Goal: Task Accomplishment & Management: Manage account settings

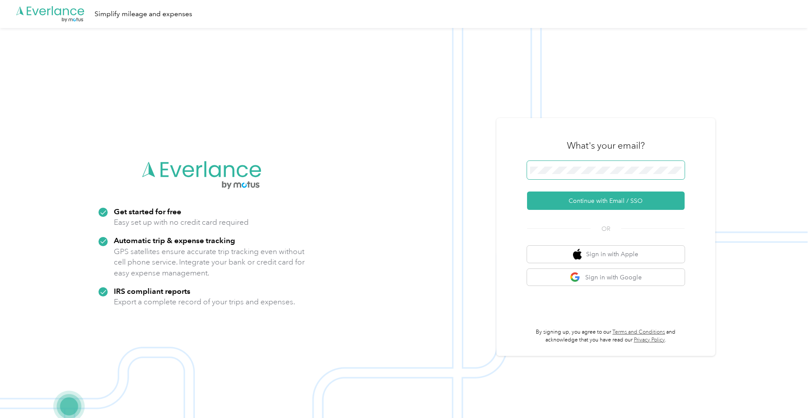
click at [614, 175] on span at bounding box center [606, 170] width 158 height 18
click at [600, 204] on button "Continue with Email / SSO" at bounding box center [606, 201] width 158 height 18
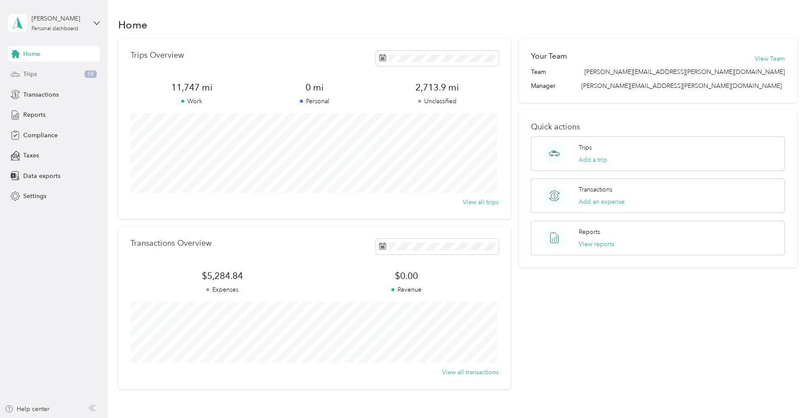
click at [26, 73] on span "Trips" at bounding box center [30, 74] width 14 height 9
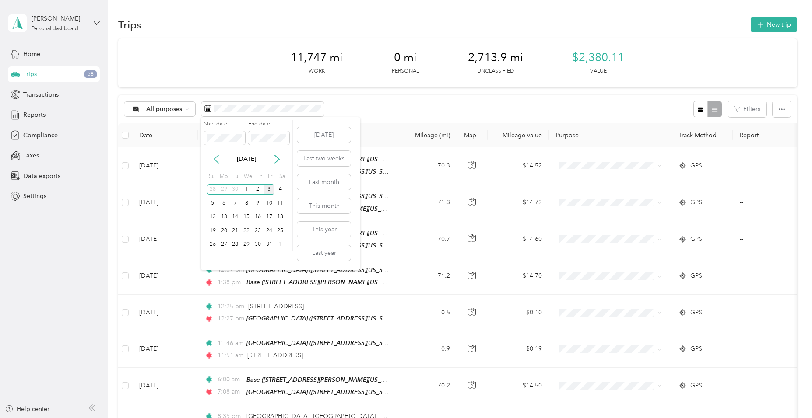
click at [214, 158] on icon at bounding box center [216, 159] width 9 height 9
click at [223, 189] on div "1" at bounding box center [223, 189] width 11 height 11
click at [276, 158] on icon at bounding box center [277, 159] width 9 height 9
click at [216, 159] on icon at bounding box center [216, 159] width 9 height 9
click at [233, 244] on div "30" at bounding box center [235, 244] width 11 height 11
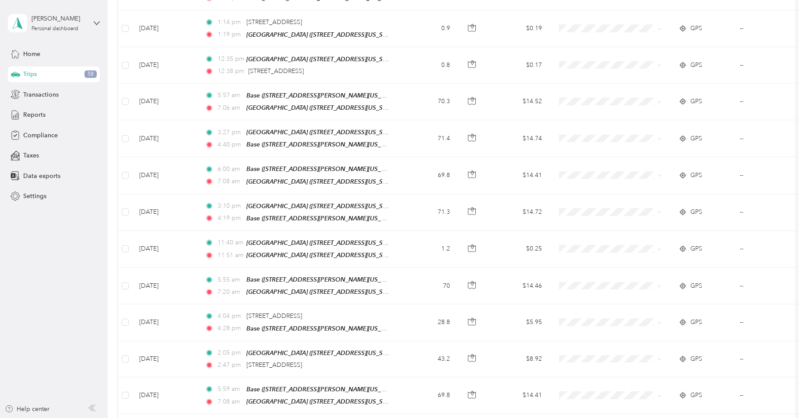
scroll to position [788, 0]
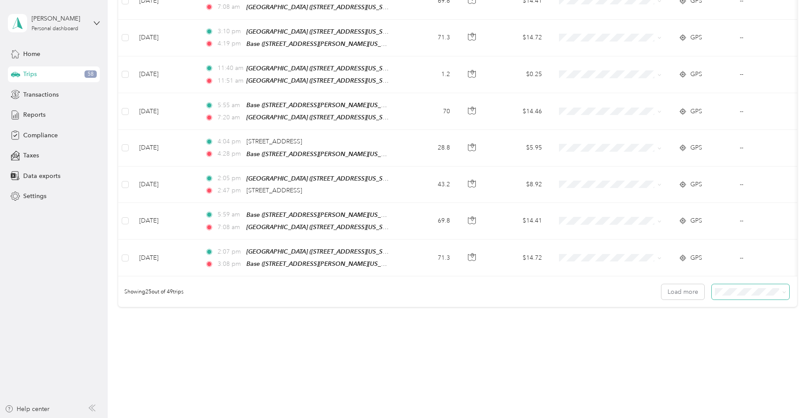
click at [782, 291] on icon at bounding box center [784, 293] width 4 height 4
click at [765, 322] on div "100 per load" at bounding box center [748, 326] width 65 height 9
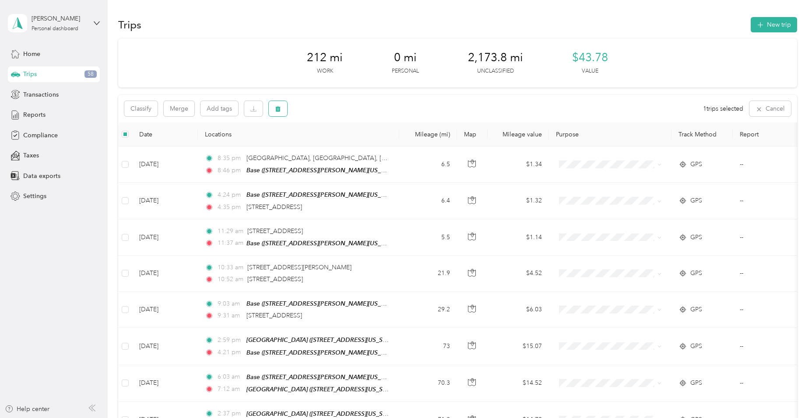
click at [278, 110] on icon "button" at bounding box center [278, 109] width 6 height 6
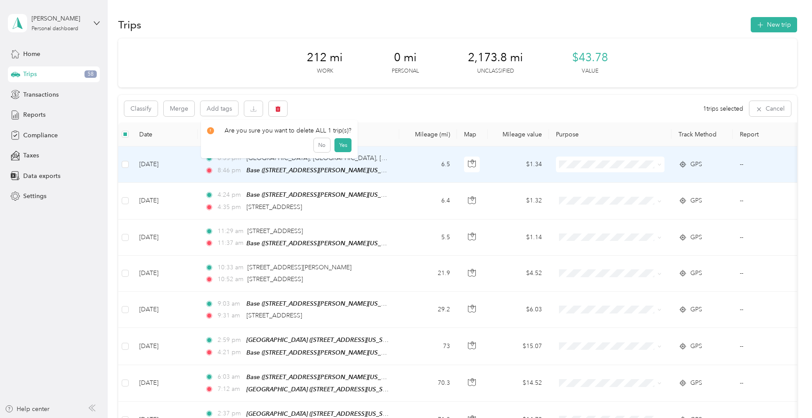
click at [343, 144] on div "Click to name as a Favorite Place" at bounding box center [318, 139] width 102 height 21
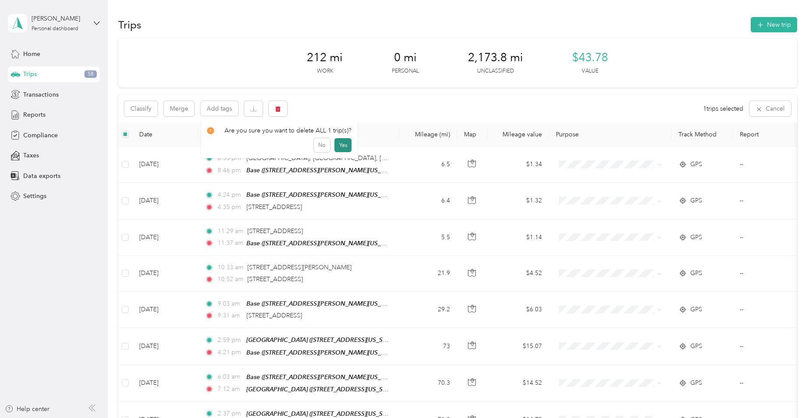
click at [339, 145] on button "Yes" at bounding box center [342, 145] width 17 height 14
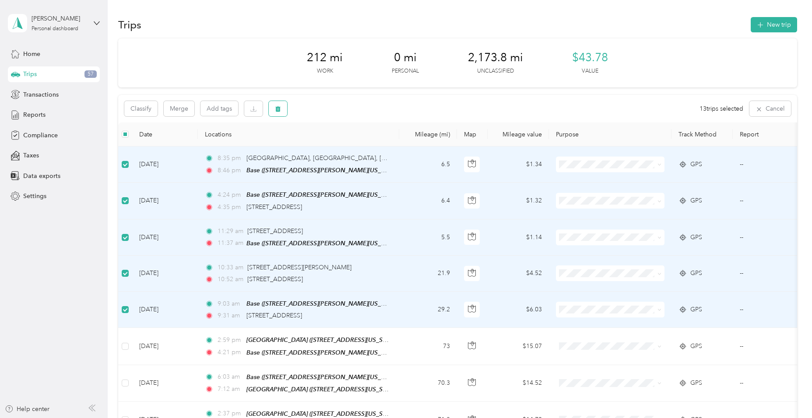
click at [274, 106] on button "button" at bounding box center [278, 108] width 18 height 15
click at [344, 144] on button "Yes" at bounding box center [344, 145] width 17 height 14
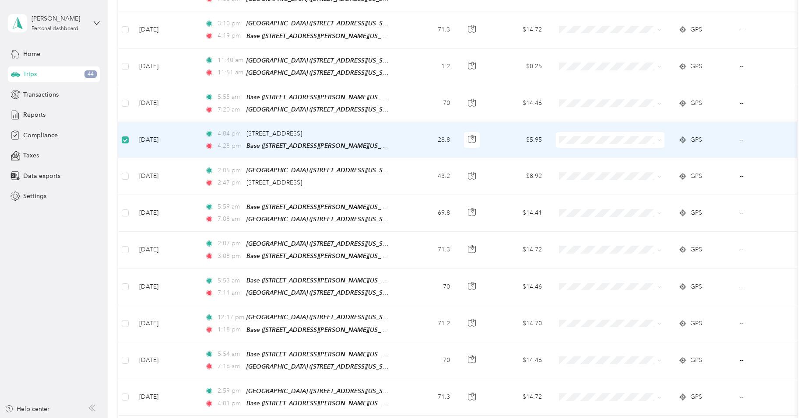
scroll to position [612, 0]
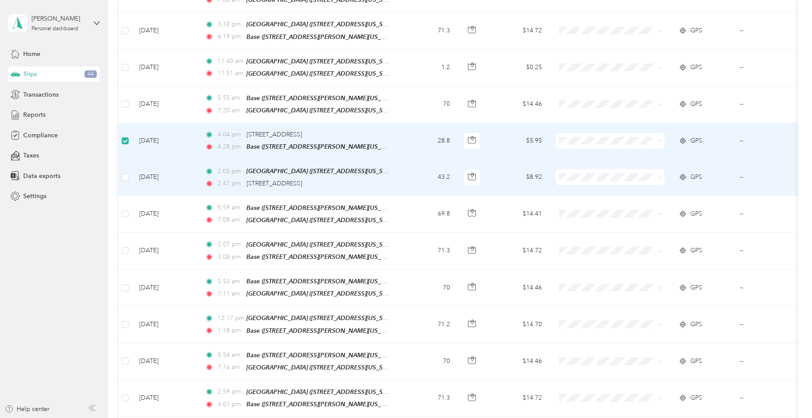
click at [158, 164] on td "[DATE]" at bounding box center [165, 177] width 66 height 36
click at [156, 163] on td "[DATE]" at bounding box center [165, 177] width 66 height 36
click at [258, 168] on span "[GEOGRAPHIC_DATA] ([STREET_ADDRESS][US_STATE])" at bounding box center [322, 171] width 152 height 7
click at [285, 180] on span "[STREET_ADDRESS]" at bounding box center [274, 183] width 56 height 7
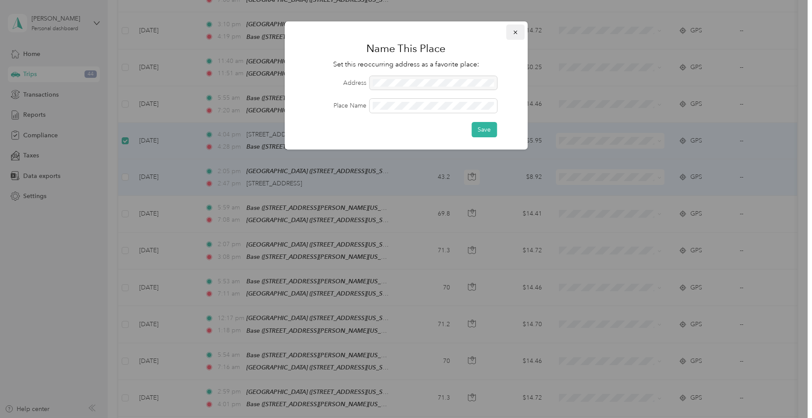
click at [520, 32] on button "button" at bounding box center [515, 32] width 18 height 15
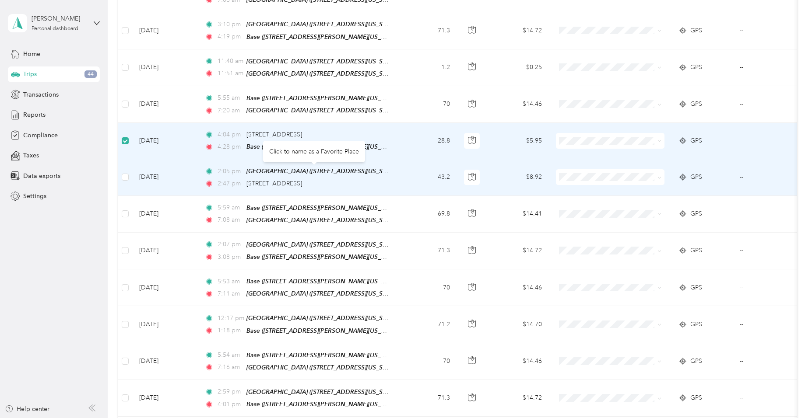
drag, startPoint x: 364, startPoint y: 171, endPoint x: 339, endPoint y: 172, distance: 25.0
click at [302, 180] on span "[STREET_ADDRESS]" at bounding box center [274, 183] width 56 height 7
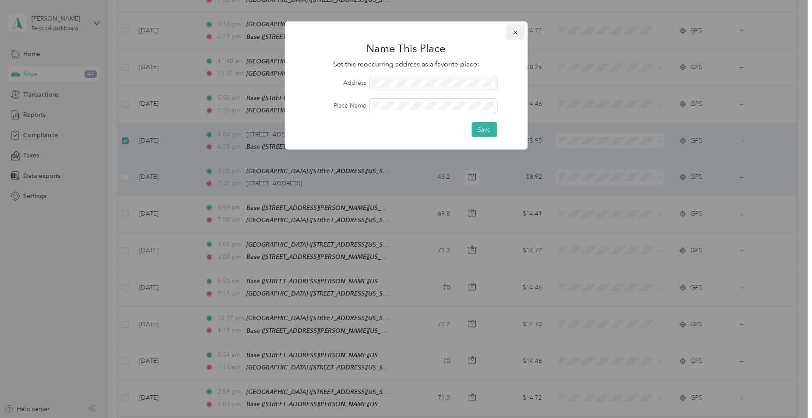
click at [515, 32] on icon "button" at bounding box center [515, 32] width 6 height 6
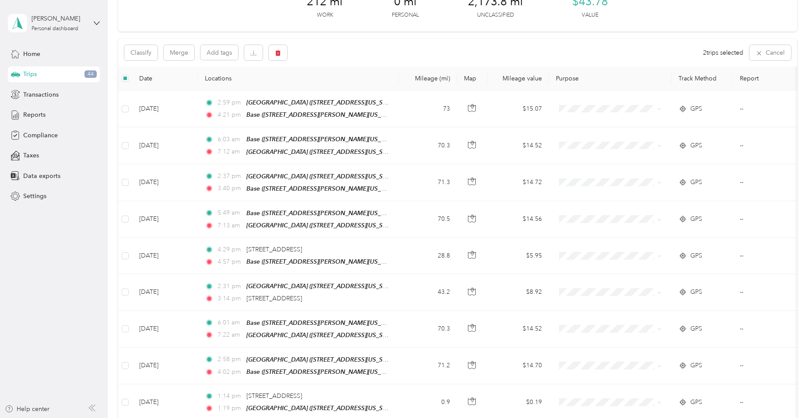
scroll to position [0, 0]
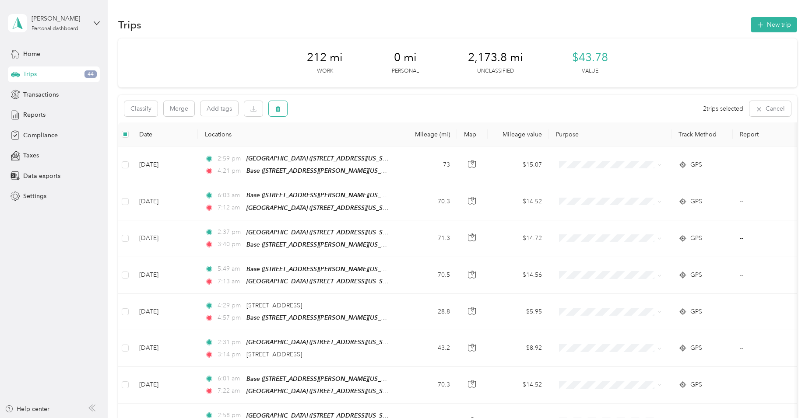
click at [278, 105] on span "button" at bounding box center [278, 108] width 6 height 7
click at [339, 146] on button "Yes" at bounding box center [342, 145] width 17 height 14
click at [775, 20] on button "New trip" at bounding box center [774, 24] width 46 height 15
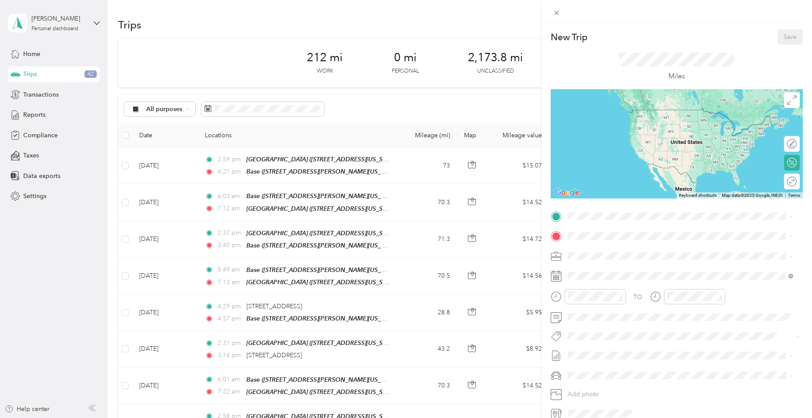
click at [623, 253] on div "[GEOGRAPHIC_DATA] [STREET_ADDRESS][US_STATE]" at bounding box center [628, 256] width 88 height 18
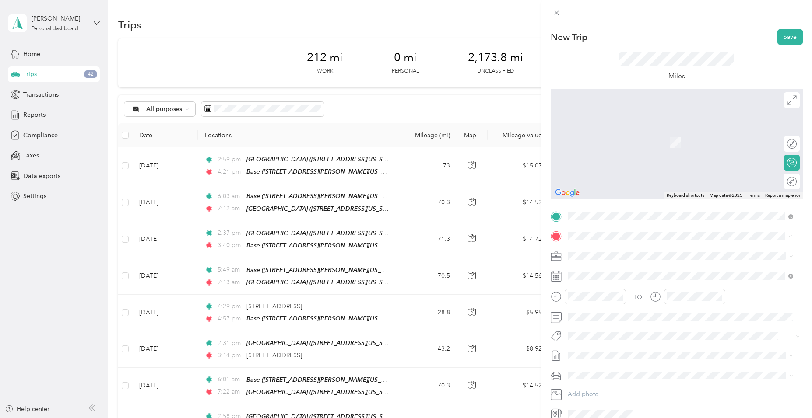
click at [803, 227] on form "New Trip Save This trip cannot be edited because it is either under review, app…" at bounding box center [676, 225] width 271 height 392
click at [790, 235] on icon at bounding box center [791, 237] width 4 height 4
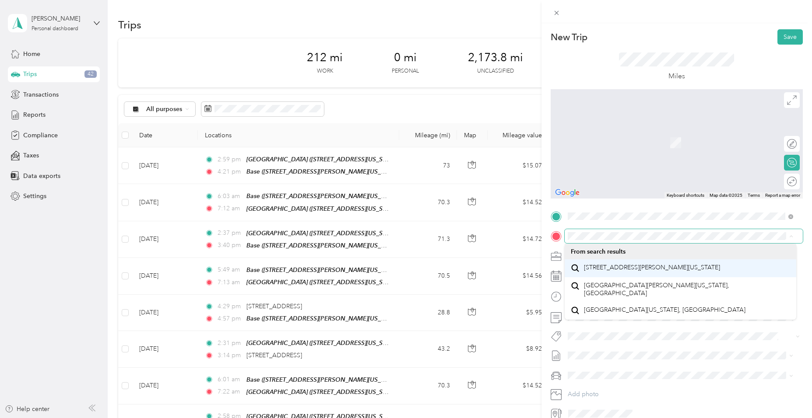
click at [712, 271] on div "[STREET_ADDRESS][PERSON_NAME][US_STATE]" at bounding box center [680, 269] width 219 height 12
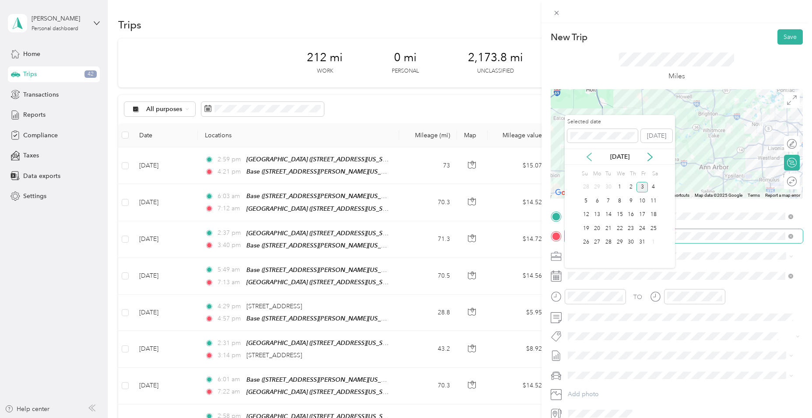
click at [589, 155] on icon at bounding box center [589, 157] width 4 height 8
click at [606, 215] on div "16" at bounding box center [608, 215] width 11 height 11
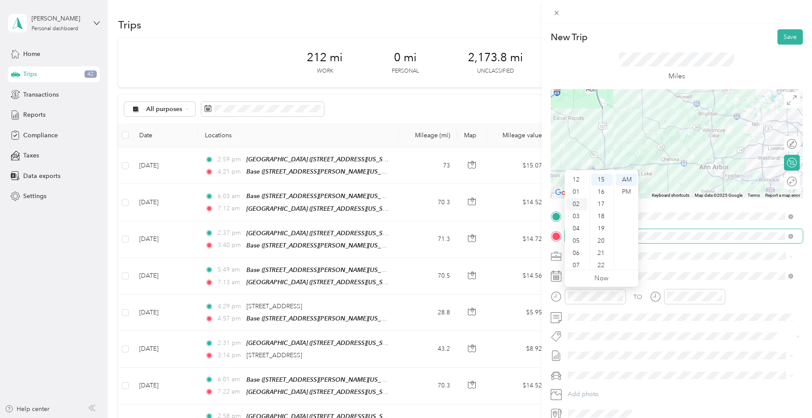
click at [573, 203] on div "02" at bounding box center [576, 204] width 21 height 12
click at [601, 196] on div "05" at bounding box center [601, 197] width 21 height 12
click at [627, 190] on div "PM" at bounding box center [626, 192] width 21 height 12
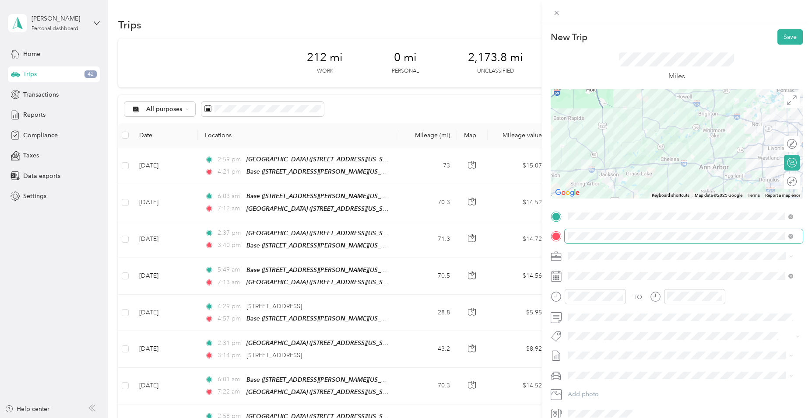
click at [676, 265] on div "TO Add photo" at bounding box center [677, 315] width 252 height 211
click at [678, 214] on div "03" at bounding box center [675, 217] width 21 height 12
click at [702, 184] on div "14" at bounding box center [700, 185] width 21 height 12
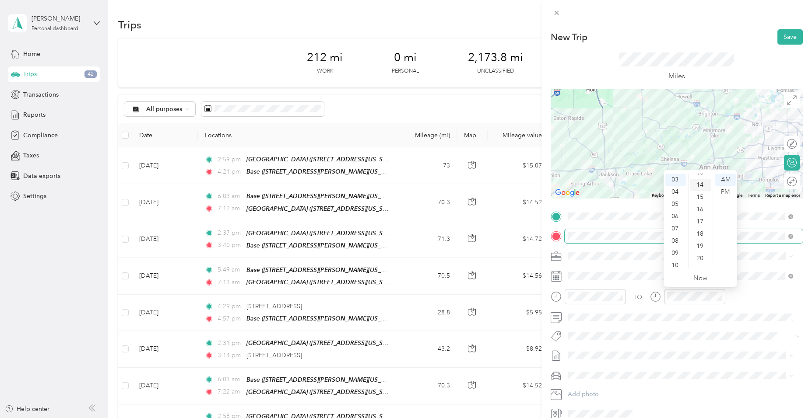
scroll to position [172, 0]
click at [722, 191] on div "PM" at bounding box center [725, 192] width 21 height 12
click at [701, 331] on span at bounding box center [684, 337] width 238 height 12
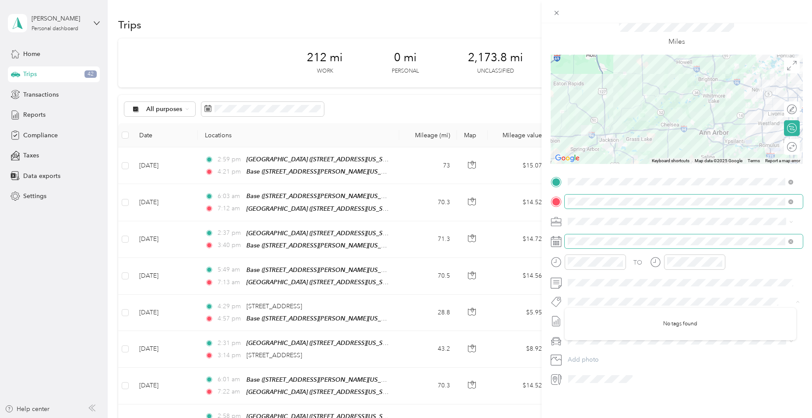
scroll to position [0, 0]
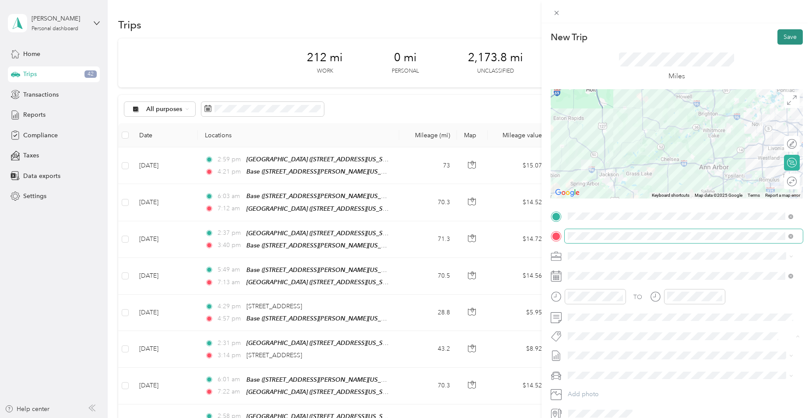
click at [779, 35] on button "Save" at bounding box center [789, 36] width 25 height 15
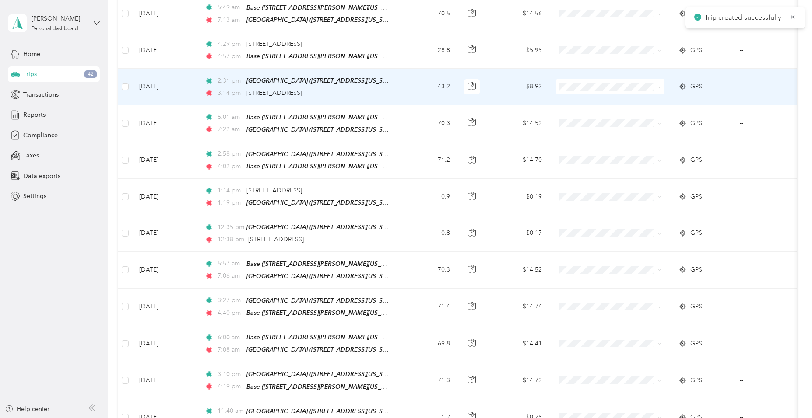
scroll to position [438, 0]
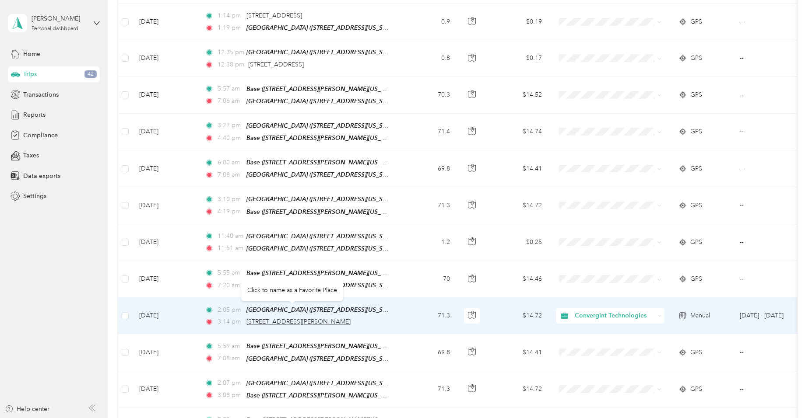
click at [288, 318] on span "[STREET_ADDRESS][PERSON_NAME]" at bounding box center [298, 321] width 104 height 7
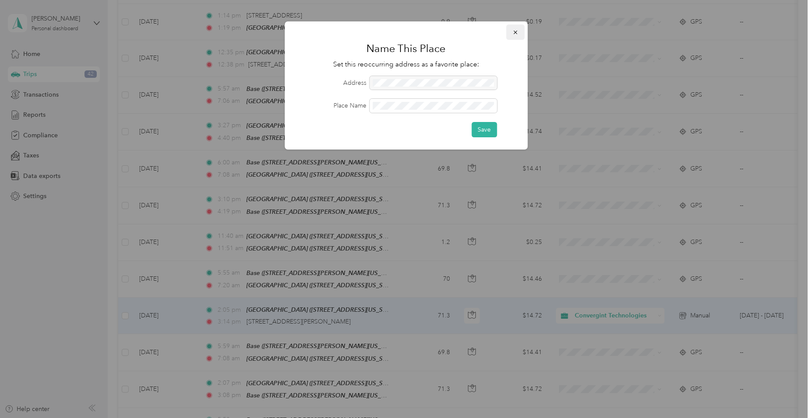
click at [519, 30] on button "button" at bounding box center [515, 32] width 18 height 15
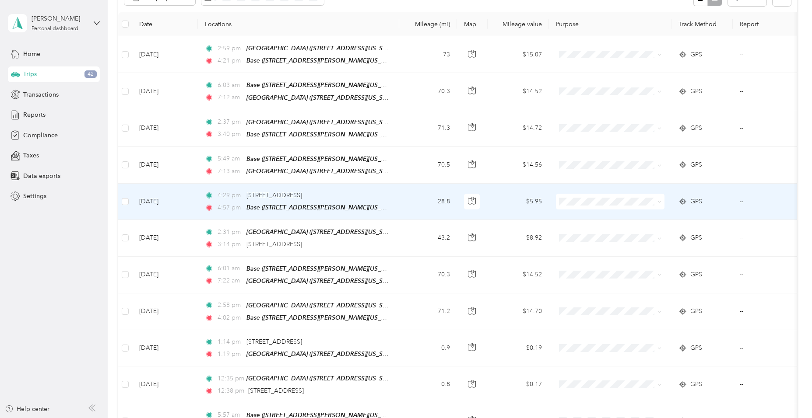
scroll to position [131, 0]
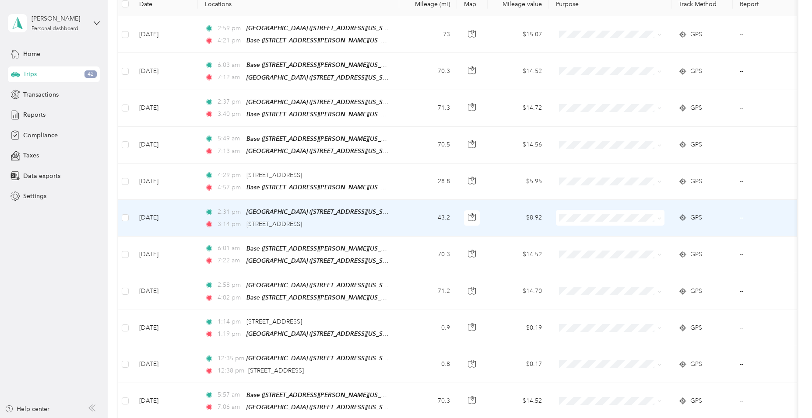
click at [120, 213] on td at bounding box center [125, 218] width 14 height 36
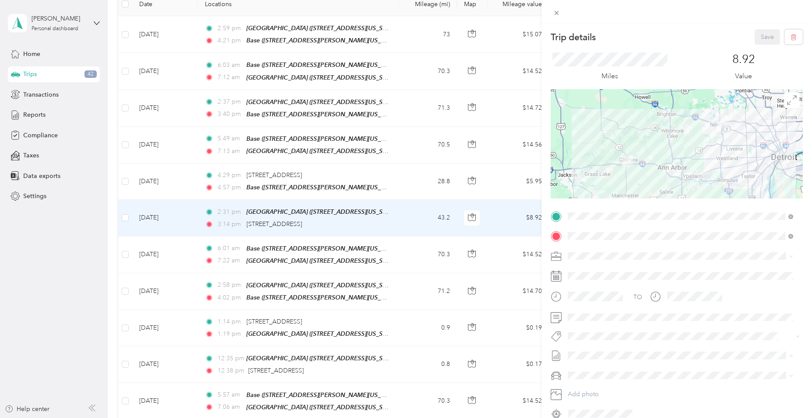
click at [126, 214] on div "Trip details Save This trip cannot be edited because it is either under review,…" at bounding box center [406, 209] width 812 height 418
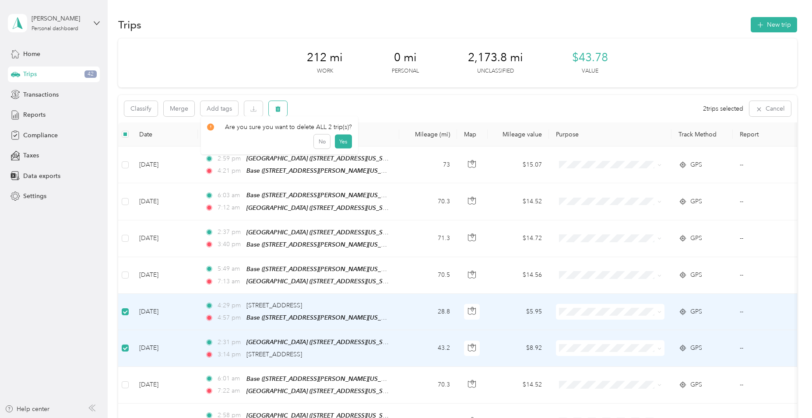
click at [282, 107] on button "button" at bounding box center [278, 108] width 18 height 15
click at [343, 146] on button "Yes" at bounding box center [342, 145] width 17 height 14
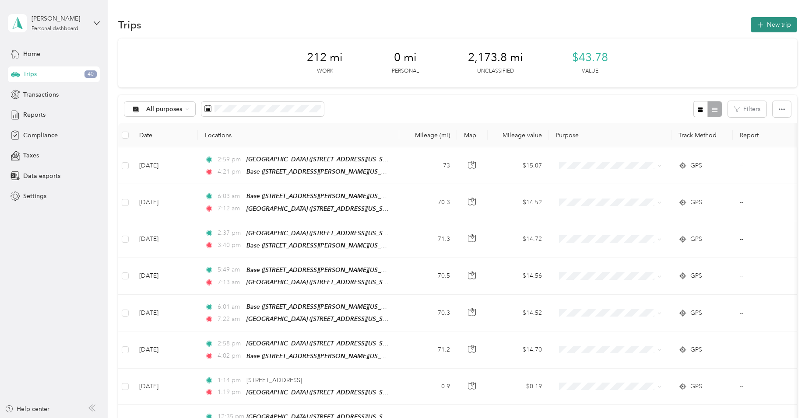
click at [770, 23] on button "New trip" at bounding box center [774, 24] width 46 height 15
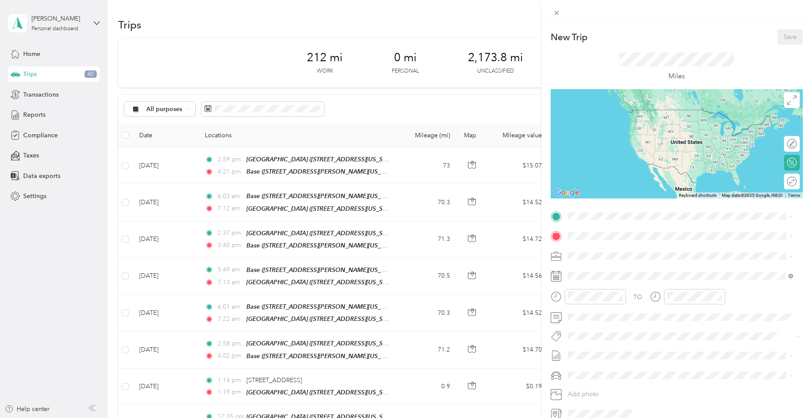
click at [672, 254] on div "[GEOGRAPHIC_DATA] [STREET_ADDRESS][US_STATE]" at bounding box center [628, 256] width 88 height 18
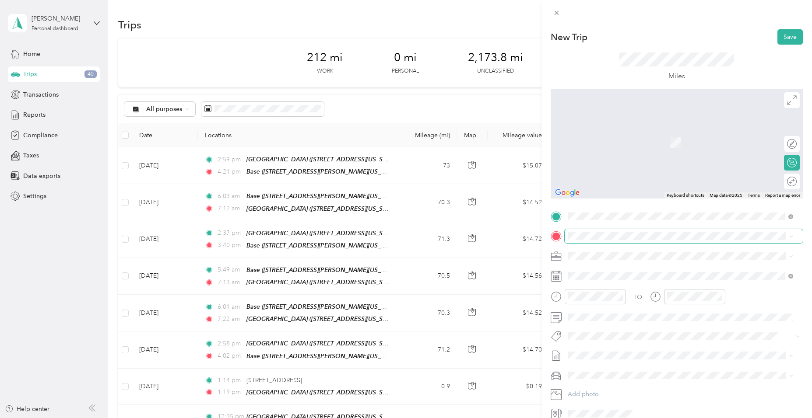
click at [794, 237] on span at bounding box center [684, 236] width 238 height 14
click at [792, 236] on icon at bounding box center [791, 237] width 4 height 4
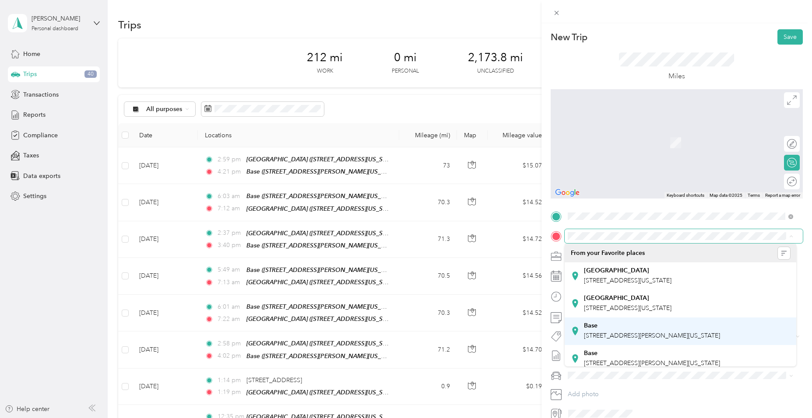
click at [713, 340] on span "[STREET_ADDRESS][PERSON_NAME][US_STATE]" at bounding box center [652, 335] width 136 height 7
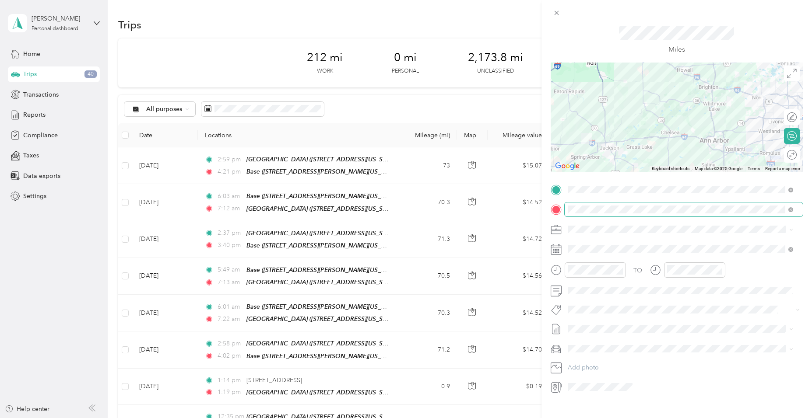
scroll to position [41, 0]
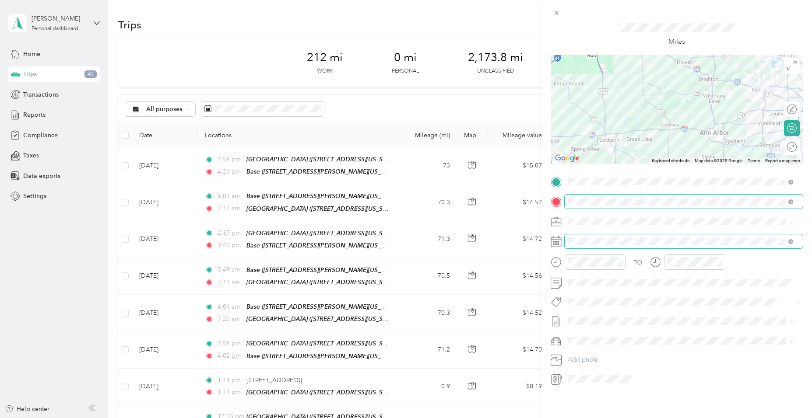
click at [762, 238] on span at bounding box center [684, 242] width 238 height 14
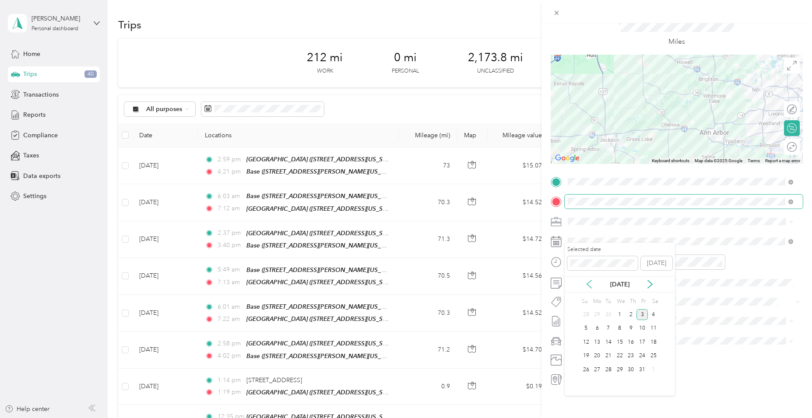
click at [589, 283] on icon at bounding box center [589, 284] width 9 height 9
click at [608, 355] on div "23" at bounding box center [608, 356] width 11 height 11
click at [576, 302] on div "03" at bounding box center [576, 303] width 21 height 12
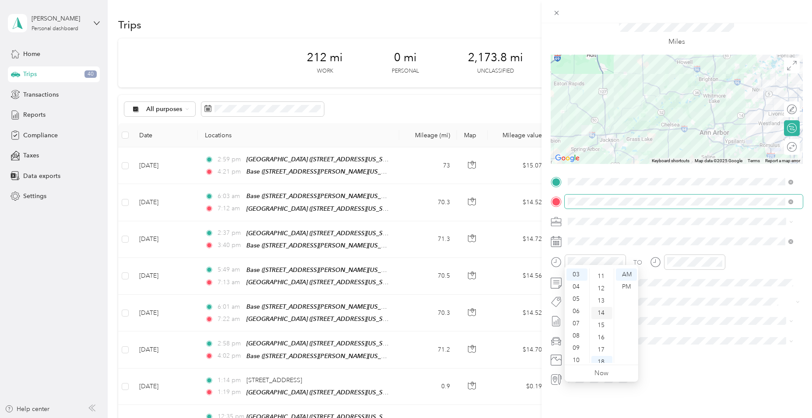
click at [601, 313] on div "14" at bounding box center [601, 313] width 21 height 12
click at [629, 285] on div "PM" at bounding box center [626, 287] width 21 height 12
click at [672, 270] on div "04" at bounding box center [675, 271] width 21 height 12
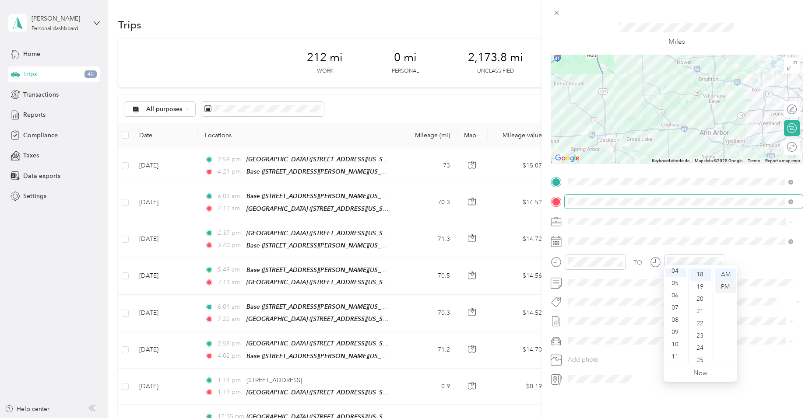
scroll to position [49, 0]
click at [702, 274] on div "18" at bounding box center [700, 275] width 21 height 12
click at [729, 285] on div "PM" at bounding box center [725, 287] width 21 height 12
click at [745, 354] on button "Add photo" at bounding box center [684, 360] width 238 height 12
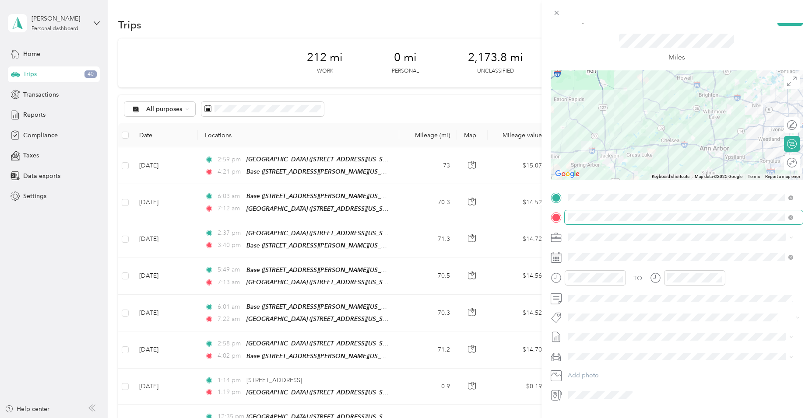
scroll to position [0, 0]
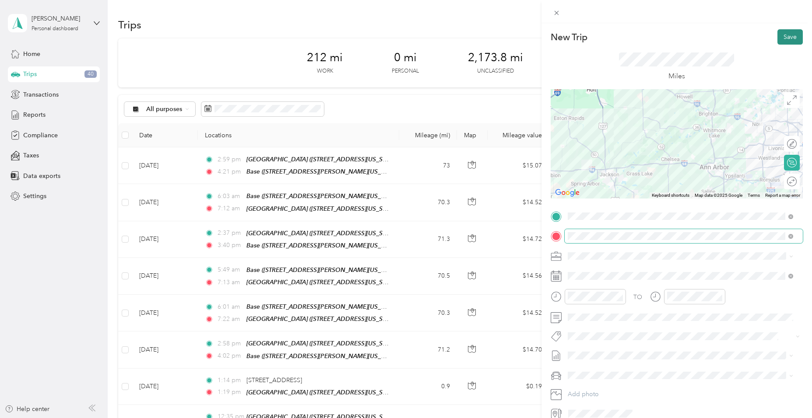
click at [788, 33] on button "Save" at bounding box center [789, 36] width 25 height 15
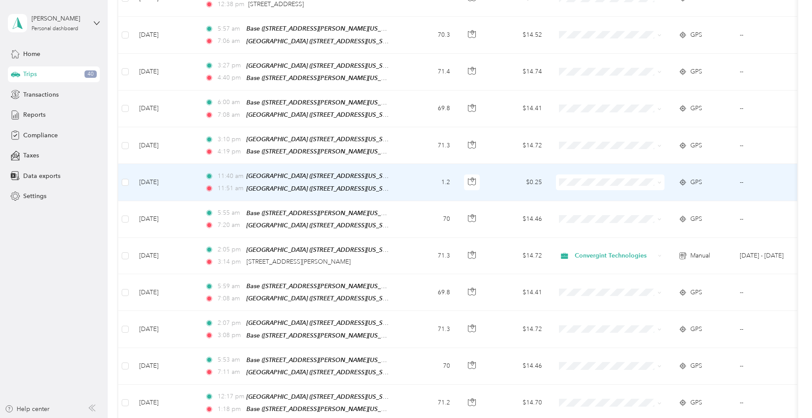
scroll to position [482, 0]
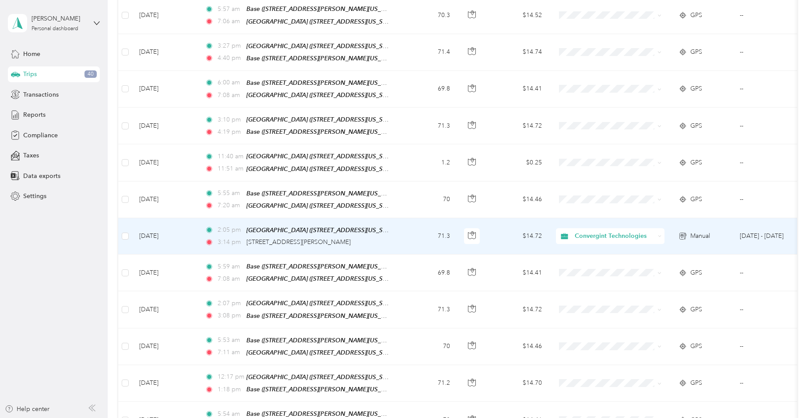
click at [155, 219] on td "[DATE]" at bounding box center [165, 236] width 66 height 36
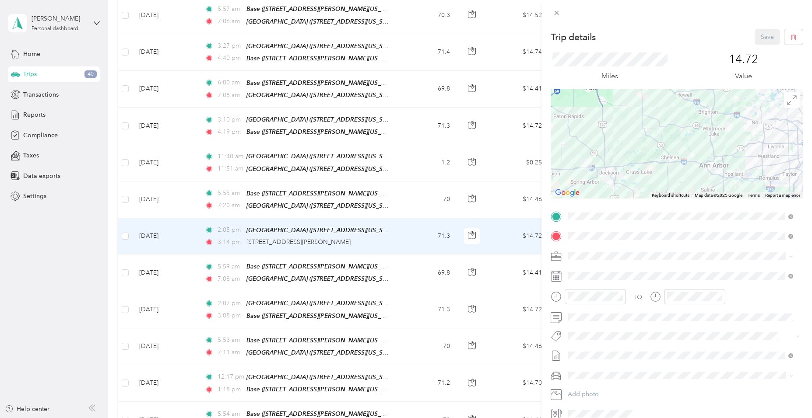
click at [720, 282] on span "[STREET_ADDRESS][PERSON_NAME][US_STATE]" at bounding box center [652, 280] width 136 height 7
click at [763, 36] on button "Save" at bounding box center [767, 36] width 25 height 15
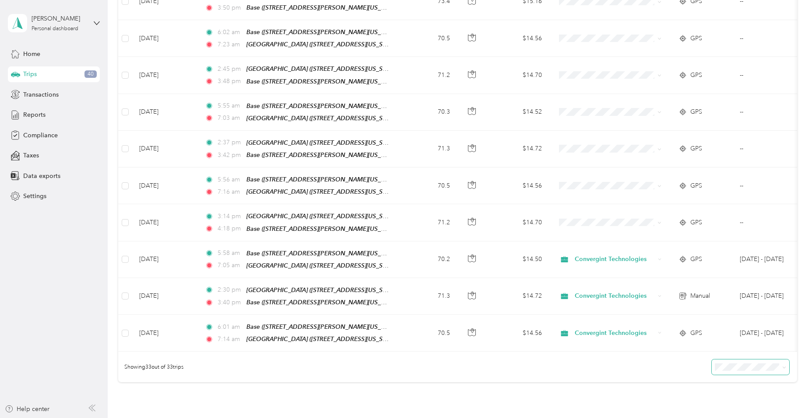
scroll to position [900, 0]
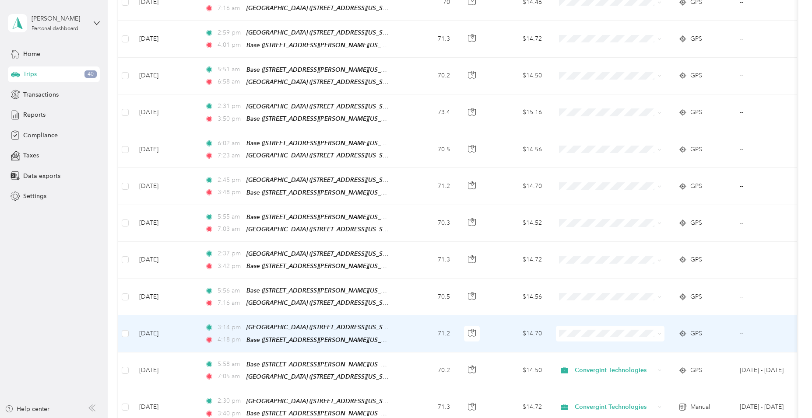
click at [661, 332] on icon at bounding box center [659, 334] width 4 height 4
click at [632, 324] on span "Convergint Technologies" at bounding box center [618, 325] width 81 height 9
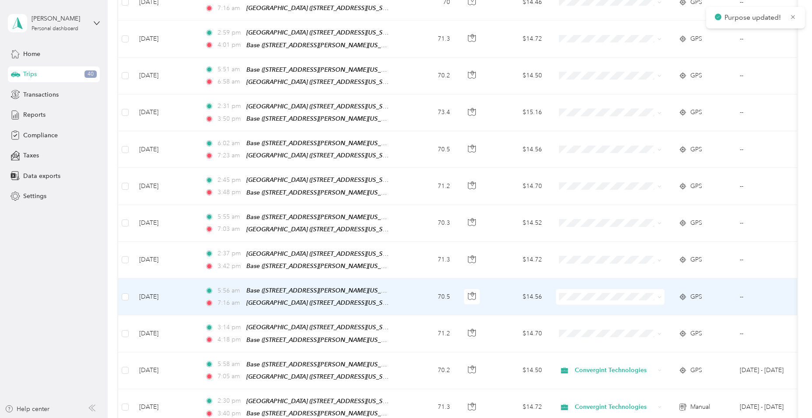
click at [660, 295] on icon at bounding box center [659, 297] width 4 height 4
click at [634, 285] on span "Convergint Technologies" at bounding box center [618, 289] width 81 height 9
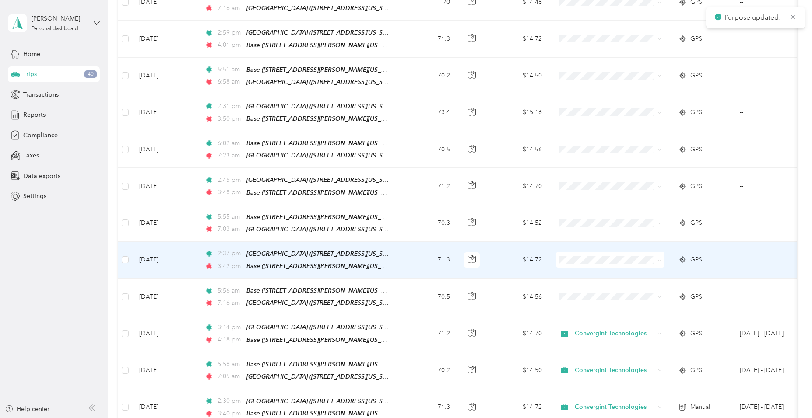
click at [660, 259] on icon at bounding box center [659, 261] width 4 height 4
click at [647, 252] on span "Convergint Technologies" at bounding box center [618, 253] width 81 height 9
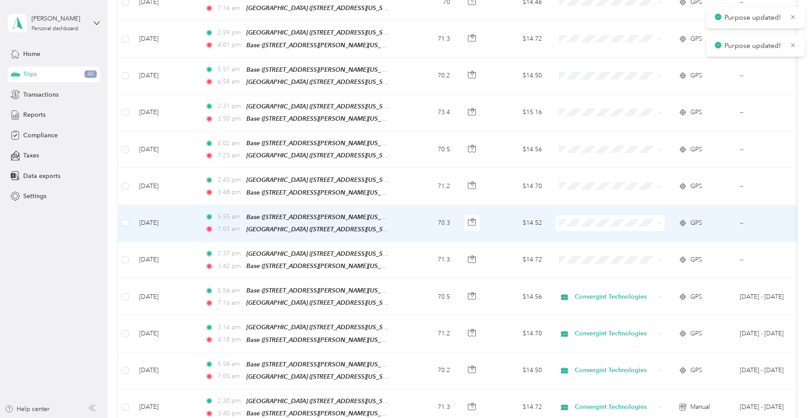
click at [659, 222] on icon at bounding box center [659, 224] width 4 height 4
click at [652, 219] on li "Convergint Technologies" at bounding box center [610, 214] width 109 height 15
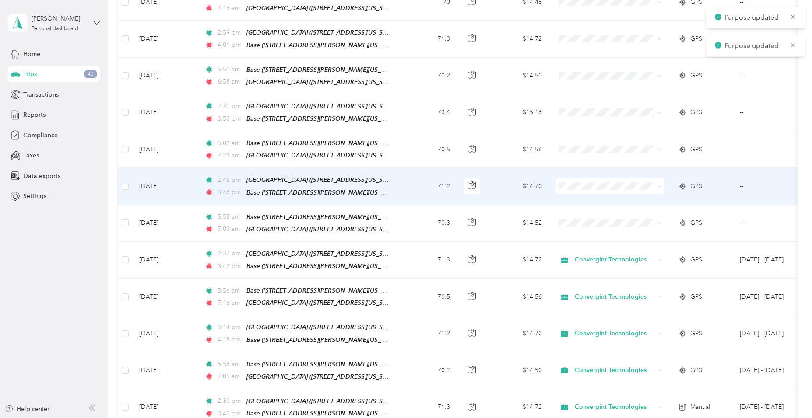
click at [661, 186] on icon at bounding box center [659, 187] width 3 height 2
click at [643, 181] on span "Convergint Technologies" at bounding box center [618, 181] width 81 height 9
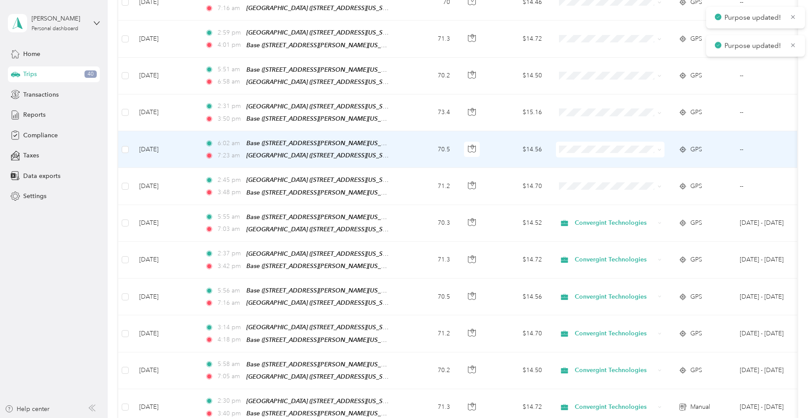
click at [657, 145] on span at bounding box center [657, 150] width 7 height 10
click at [660, 148] on icon at bounding box center [659, 150] width 4 height 4
click at [656, 144] on span "Convergint Technologies" at bounding box center [618, 145] width 81 height 9
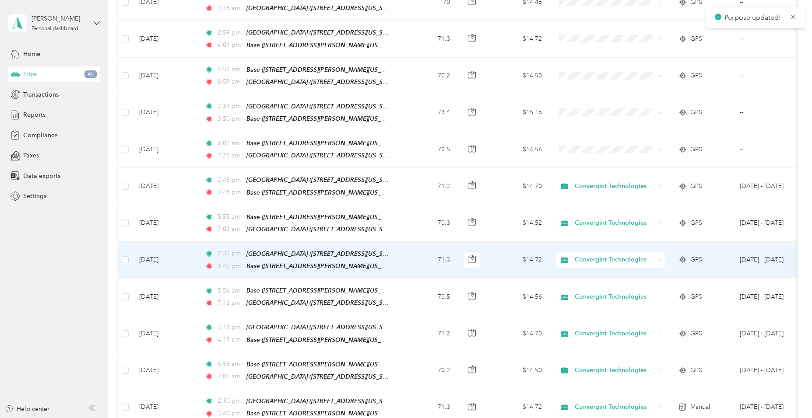
scroll to position [769, 0]
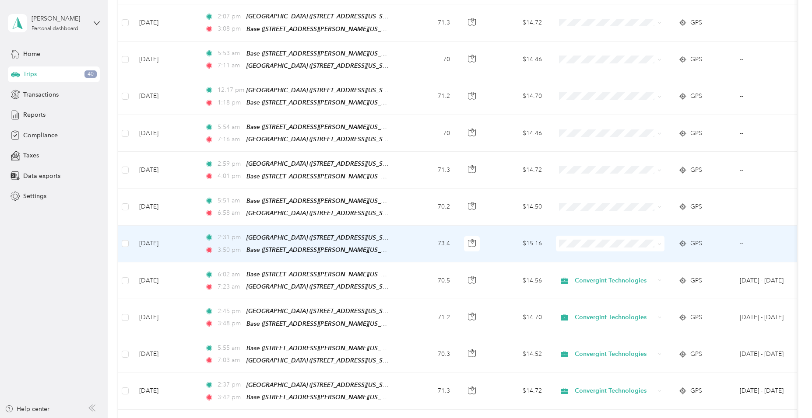
click at [659, 243] on icon at bounding box center [659, 245] width 4 height 4
click at [654, 239] on span "Convergint Technologies" at bounding box center [618, 240] width 81 height 9
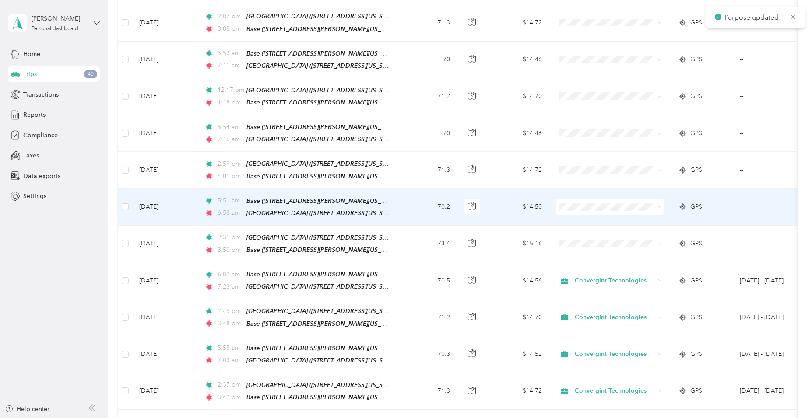
click at [658, 205] on icon at bounding box center [659, 207] width 4 height 4
click at [654, 203] on span "Convergint Technologies" at bounding box center [618, 204] width 81 height 9
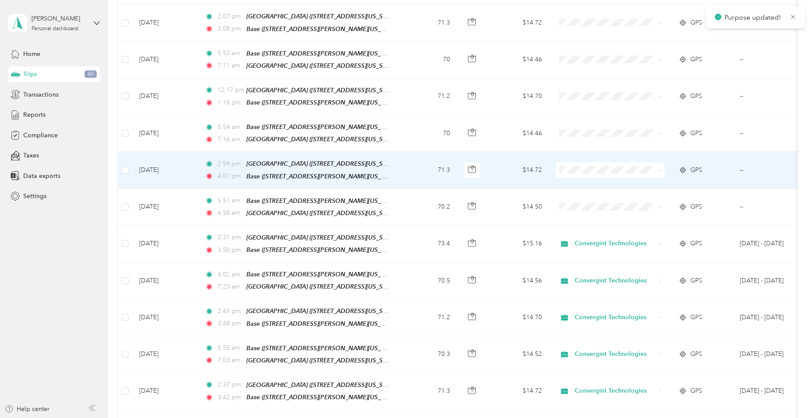
click at [661, 169] on icon at bounding box center [659, 171] width 4 height 4
click at [650, 166] on span "Convergint Technologies" at bounding box center [618, 168] width 81 height 9
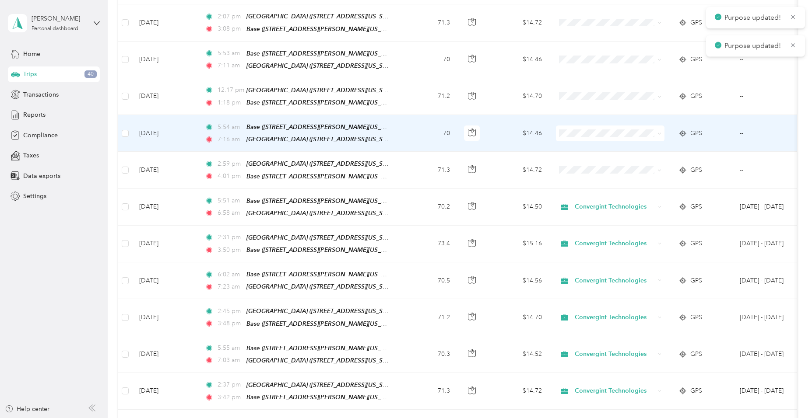
click at [658, 132] on icon at bounding box center [659, 134] width 4 height 4
click at [647, 132] on span "Convergint Technologies" at bounding box center [618, 132] width 81 height 9
click at [663, 126] on span at bounding box center [610, 134] width 109 height 16
click at [659, 132] on icon at bounding box center [659, 134] width 4 height 4
click at [654, 130] on span "Convergint Technologies" at bounding box center [618, 131] width 81 height 9
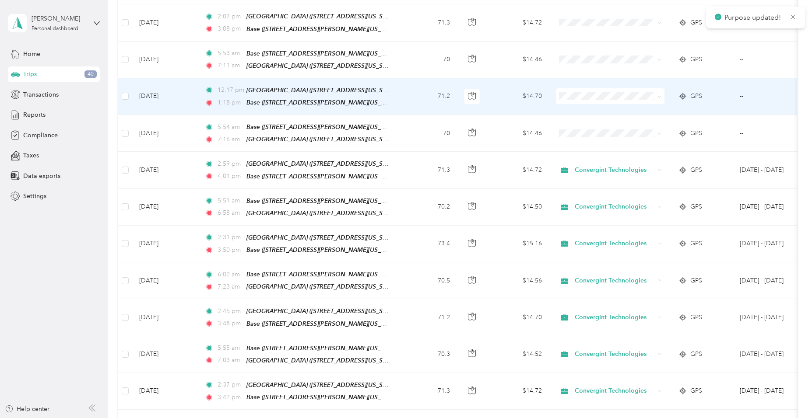
click at [659, 95] on icon at bounding box center [659, 97] width 4 height 4
click at [655, 99] on li "Convergint Technologies" at bounding box center [610, 96] width 109 height 15
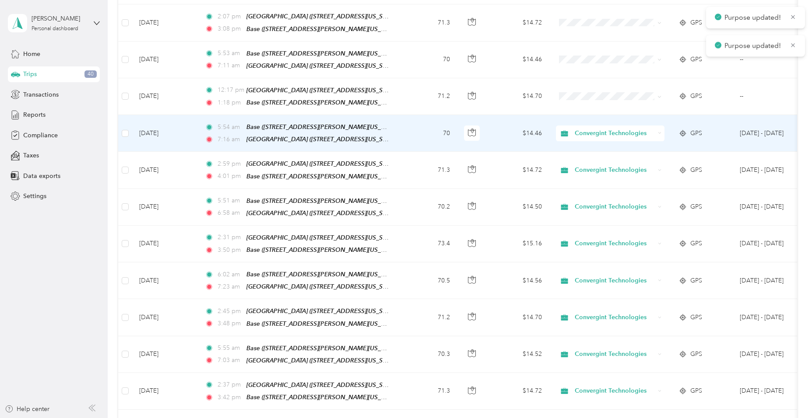
scroll to position [550, 0]
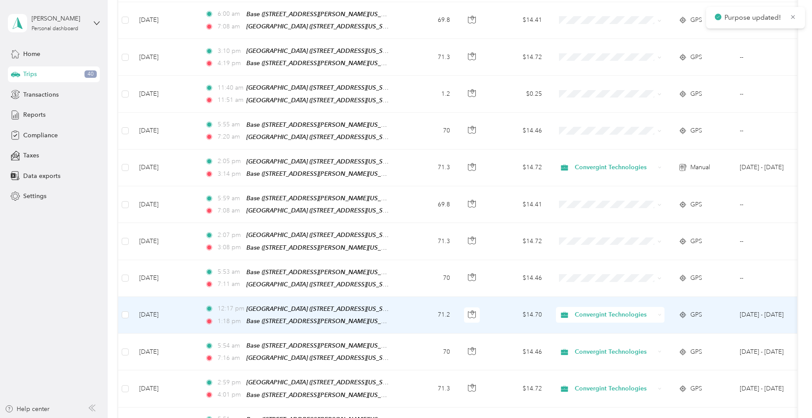
click at [659, 315] on icon at bounding box center [659, 315] width 3 height 1
click at [657, 316] on li "Convergint Technologies" at bounding box center [611, 315] width 110 height 15
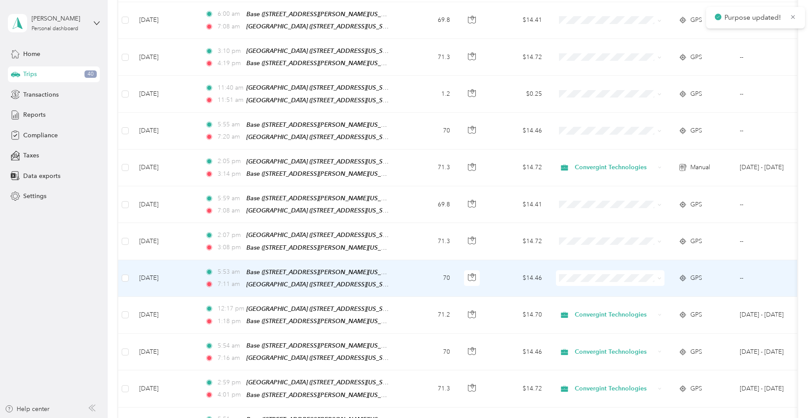
click at [660, 277] on icon at bounding box center [659, 279] width 4 height 4
click at [654, 278] on span "Convergint Technologies" at bounding box center [618, 279] width 81 height 9
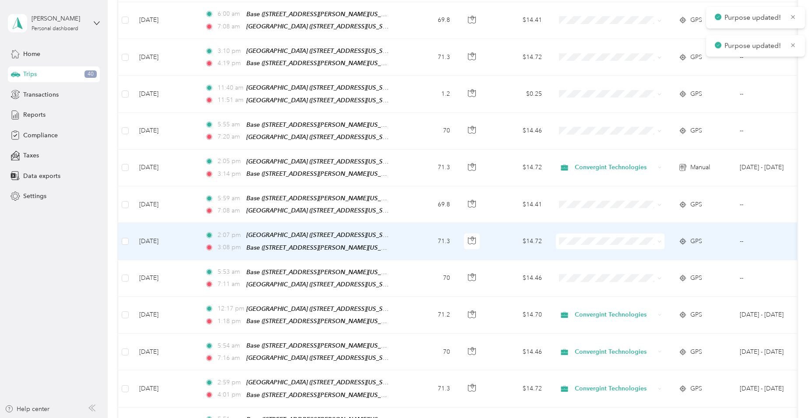
click at [660, 240] on icon at bounding box center [659, 242] width 4 height 4
click at [658, 241] on li "Convergint Technologies" at bounding box center [610, 243] width 109 height 15
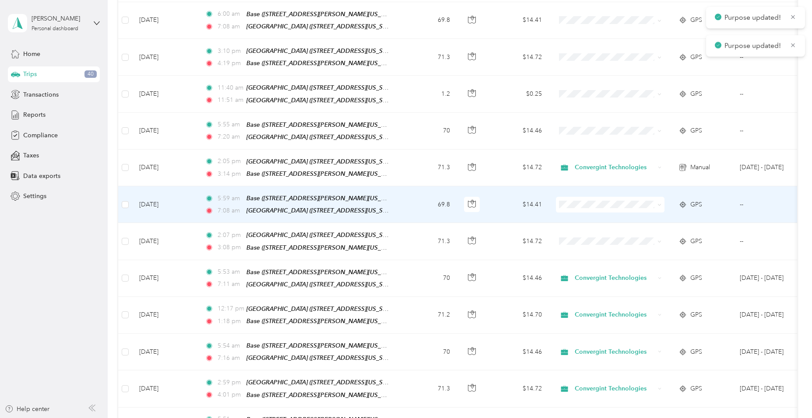
click at [660, 203] on icon at bounding box center [659, 205] width 4 height 4
click at [657, 210] on li "Convergint Technologies" at bounding box center [610, 207] width 109 height 15
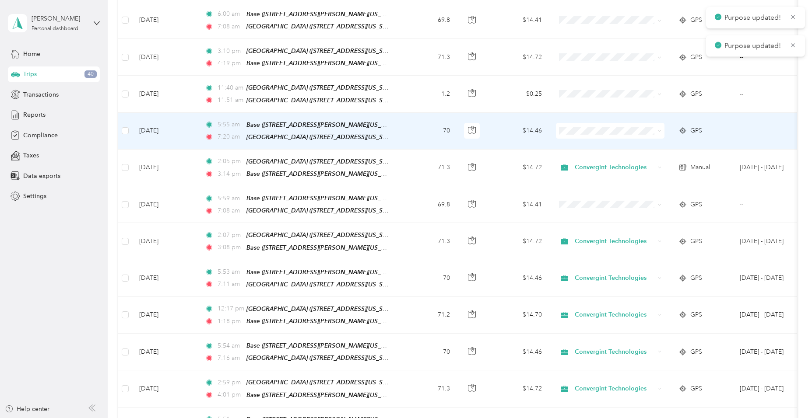
click at [661, 129] on icon at bounding box center [659, 131] width 4 height 4
click at [659, 137] on li "Convergint Technologies" at bounding box center [610, 135] width 109 height 15
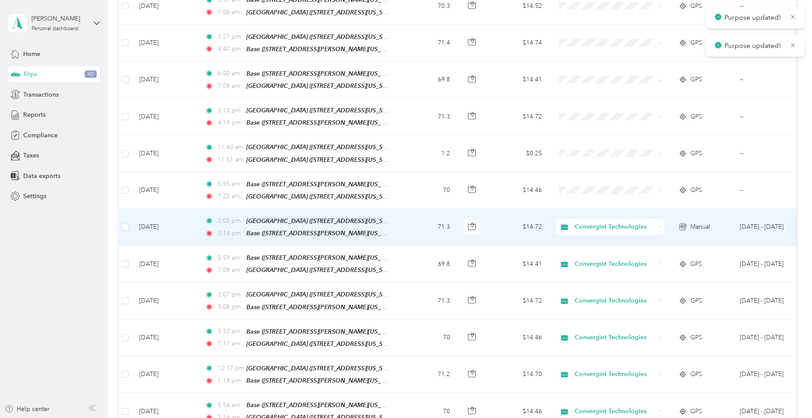
scroll to position [419, 0]
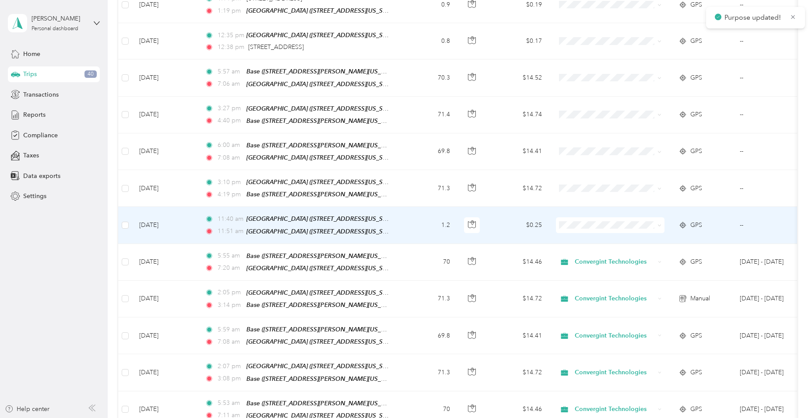
click at [658, 224] on icon at bounding box center [659, 226] width 4 height 4
click at [654, 227] on span "Convergint Technologies" at bounding box center [618, 230] width 81 height 9
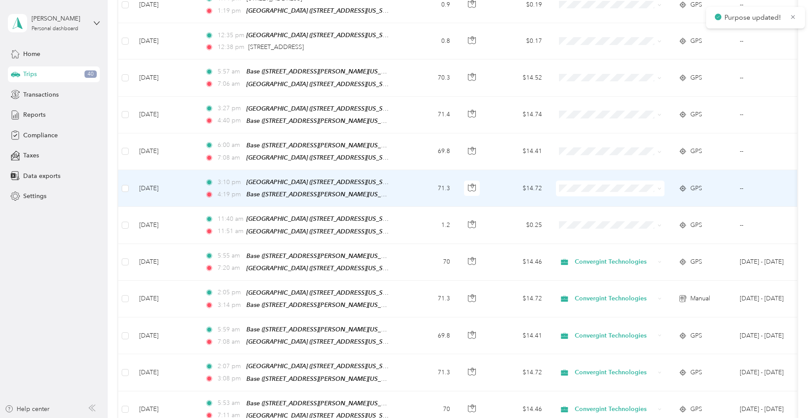
click at [656, 184] on span at bounding box center [657, 189] width 7 height 10
click at [658, 187] on icon at bounding box center [659, 189] width 4 height 4
click at [650, 192] on span "Convergint Technologies" at bounding box center [618, 194] width 81 height 9
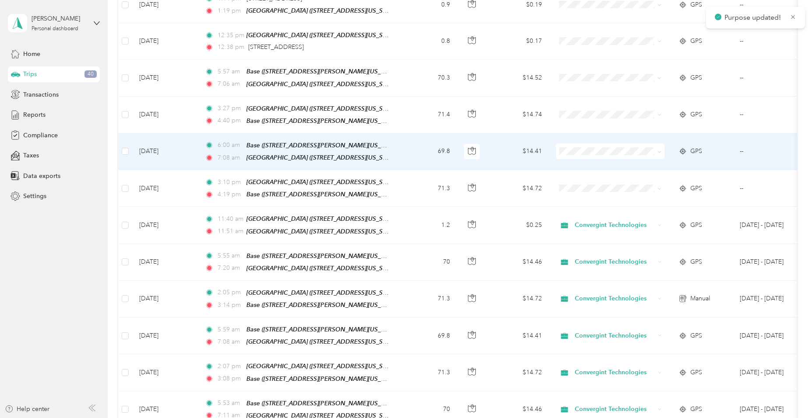
click at [661, 150] on icon at bounding box center [659, 152] width 4 height 4
click at [659, 158] on li "Convergint Technologies" at bounding box center [610, 155] width 109 height 15
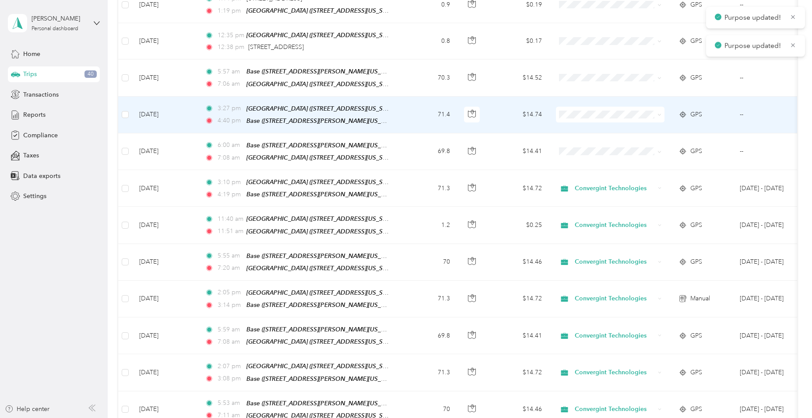
click at [661, 113] on icon at bounding box center [659, 115] width 4 height 4
click at [656, 120] on span "Convergint Technologies" at bounding box center [618, 122] width 81 height 9
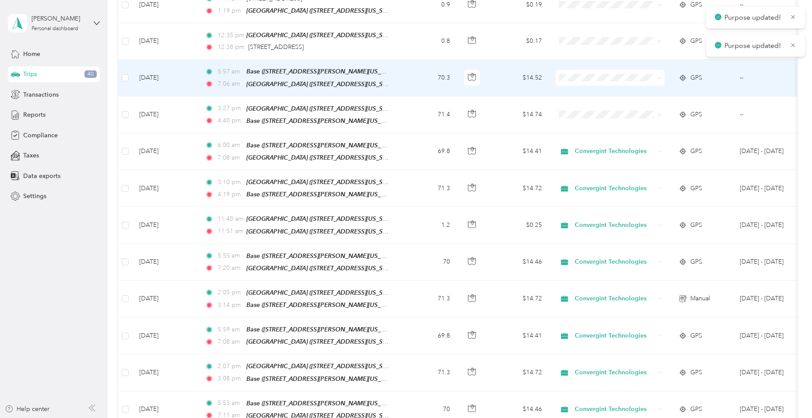
click at [662, 70] on span at bounding box center [610, 78] width 109 height 16
click at [658, 76] on icon at bounding box center [659, 78] width 4 height 4
click at [651, 86] on span "Convergint Technologies" at bounding box center [618, 84] width 81 height 9
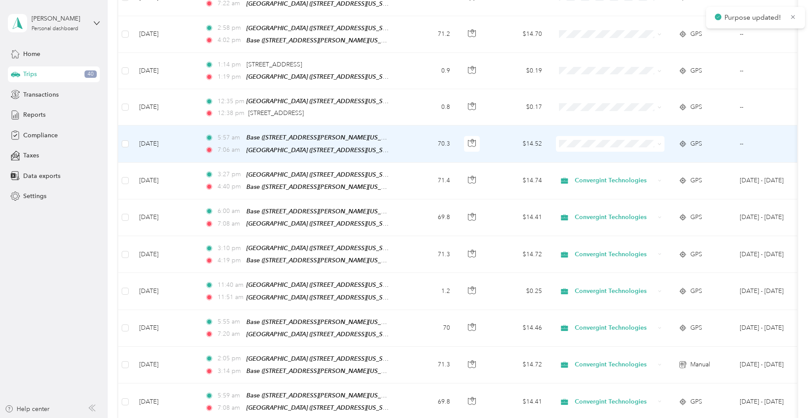
scroll to position [288, 0]
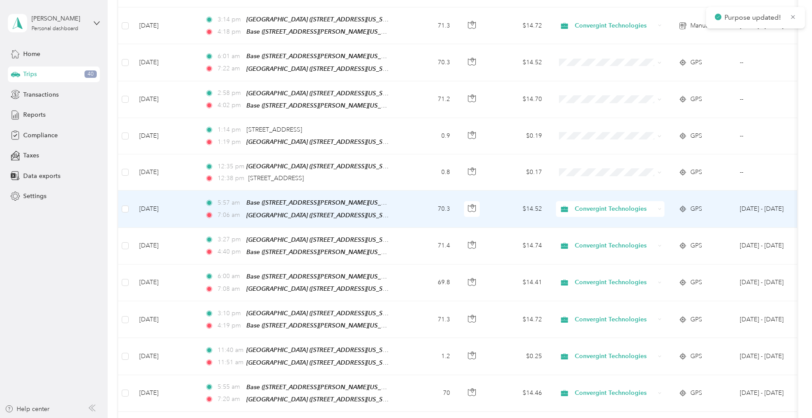
click at [661, 207] on icon at bounding box center [660, 209] width 4 height 4
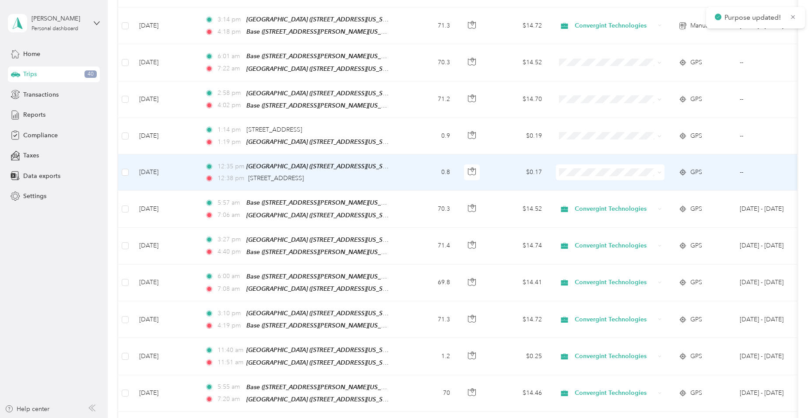
click at [659, 171] on icon at bounding box center [659, 173] width 4 height 4
click at [654, 178] on span "Convergint Technologies" at bounding box center [618, 181] width 81 height 9
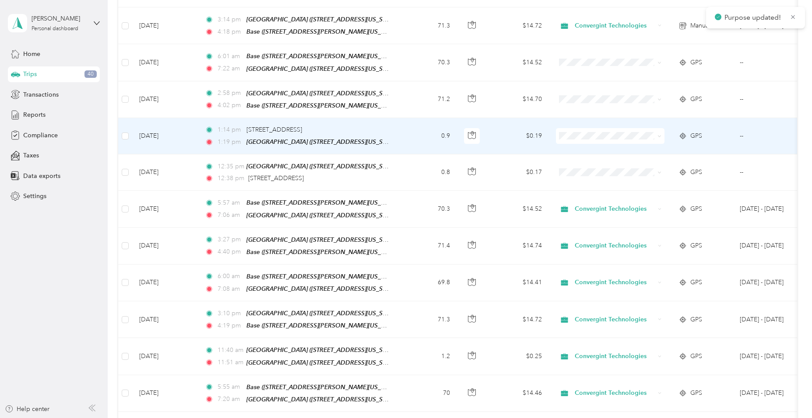
click at [661, 132] on span at bounding box center [659, 135] width 4 height 7
click at [661, 134] on icon at bounding box center [659, 136] width 4 height 4
click at [656, 144] on span "Convergint Technologies" at bounding box center [618, 145] width 81 height 9
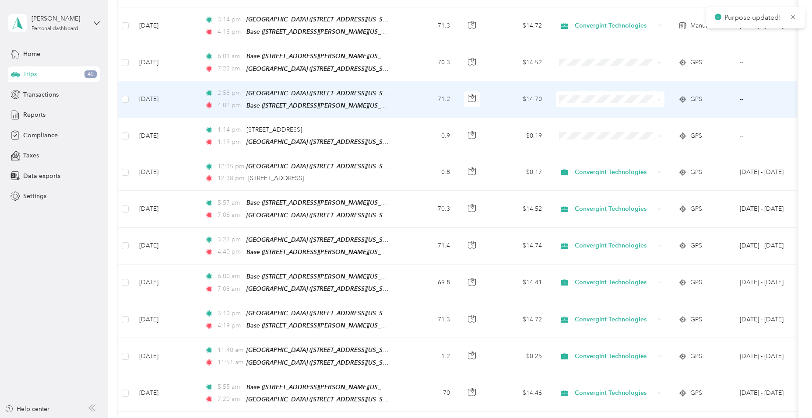
click at [661, 98] on icon at bounding box center [659, 100] width 4 height 4
click at [655, 109] on span "Convergint Technologies" at bounding box center [618, 109] width 81 height 9
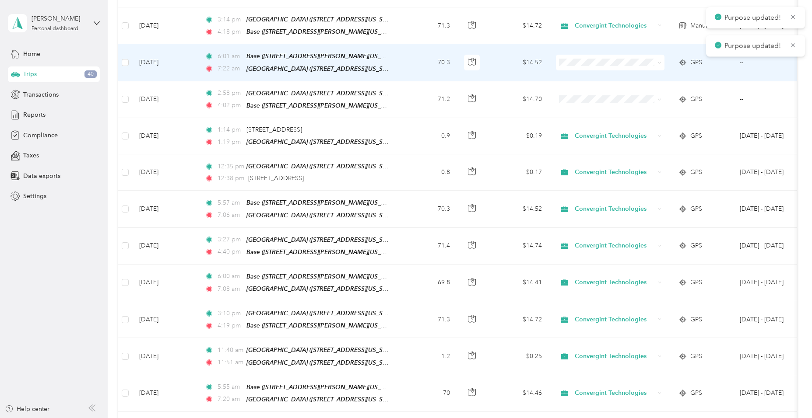
click at [661, 62] on icon at bounding box center [659, 63] width 3 height 2
click at [659, 73] on li "Convergint Technologies" at bounding box center [610, 70] width 109 height 15
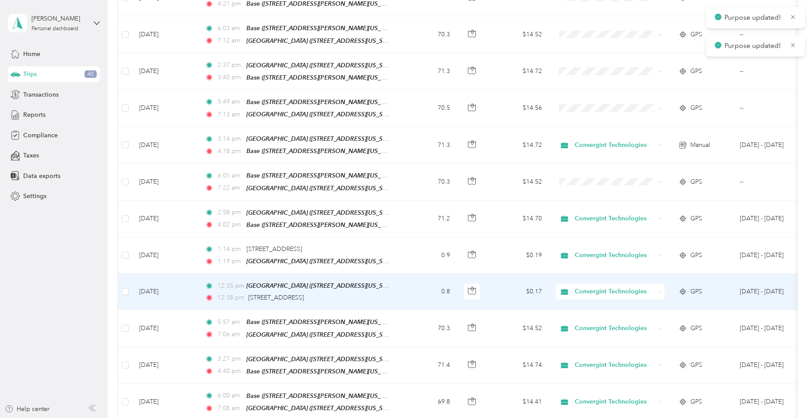
scroll to position [156, 0]
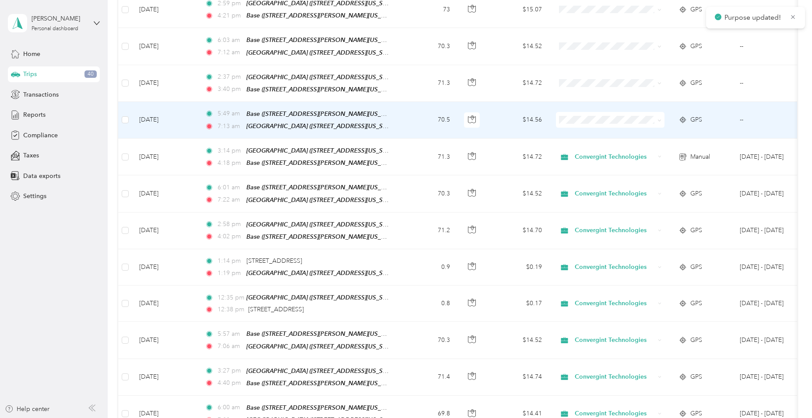
click at [660, 120] on icon at bounding box center [659, 121] width 3 height 2
click at [650, 131] on span "Convergint Technologies" at bounding box center [618, 133] width 81 height 9
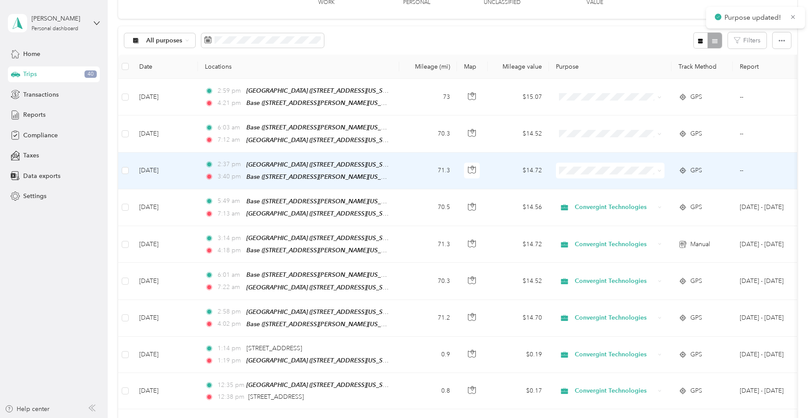
click at [661, 169] on icon at bounding box center [659, 171] width 4 height 4
click at [646, 186] on li "Convergint Technologies" at bounding box center [610, 184] width 109 height 15
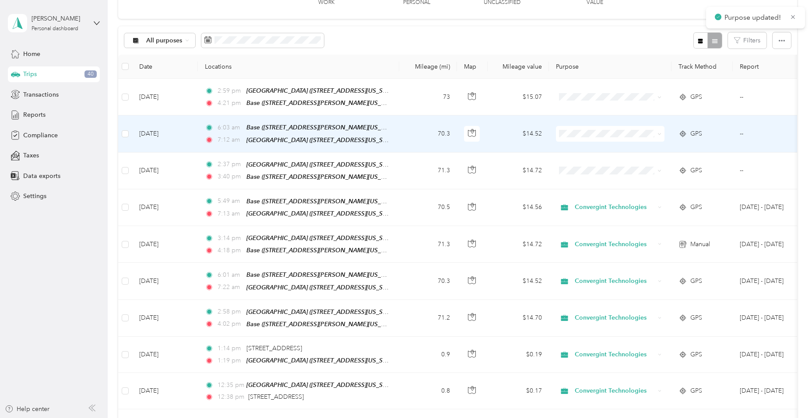
click at [657, 132] on icon at bounding box center [659, 134] width 4 height 4
click at [650, 148] on span "Convergint Technologies" at bounding box center [618, 148] width 81 height 9
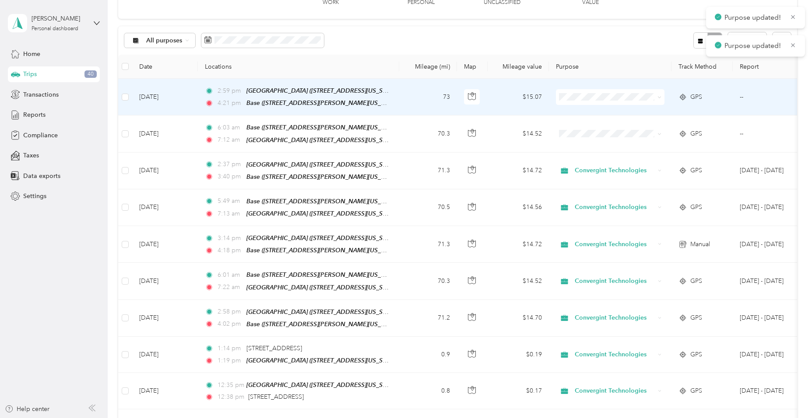
click at [660, 95] on icon at bounding box center [659, 97] width 4 height 4
click at [650, 113] on span "Convergint Technologies" at bounding box center [618, 112] width 81 height 9
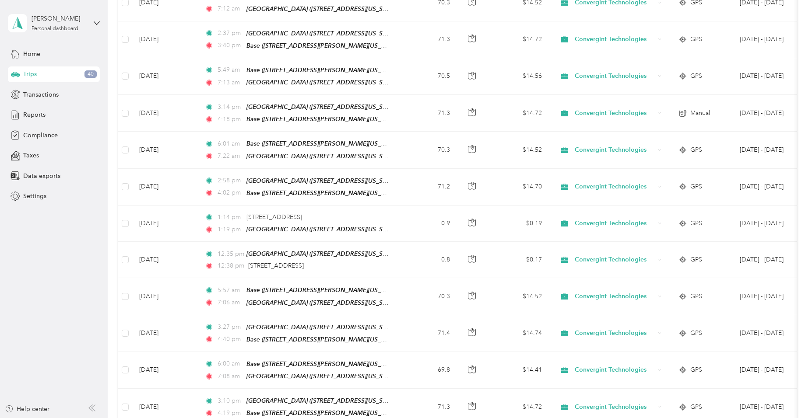
scroll to position [0, 0]
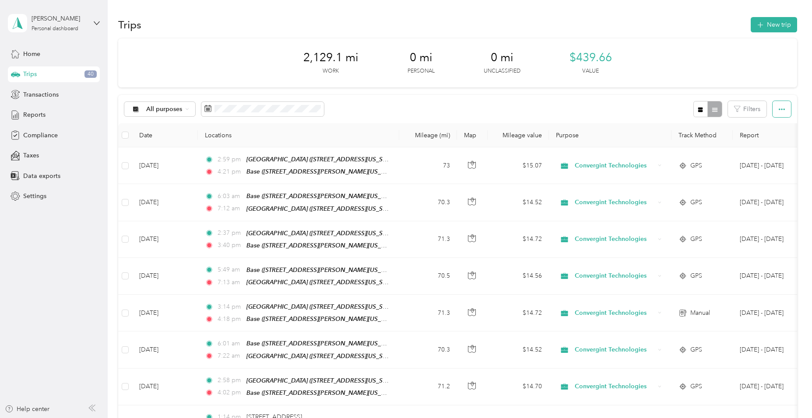
click at [784, 108] on button "button" at bounding box center [782, 109] width 18 height 16
click at [637, 109] on div "All purposes Filters" at bounding box center [457, 109] width 679 height 28
click at [53, 95] on span "Transactions" at bounding box center [40, 94] width 35 height 9
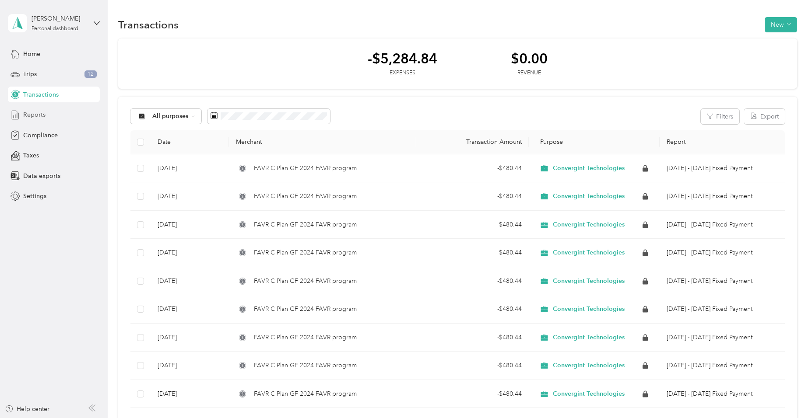
click at [38, 112] on span "Reports" at bounding box center [34, 114] width 22 height 9
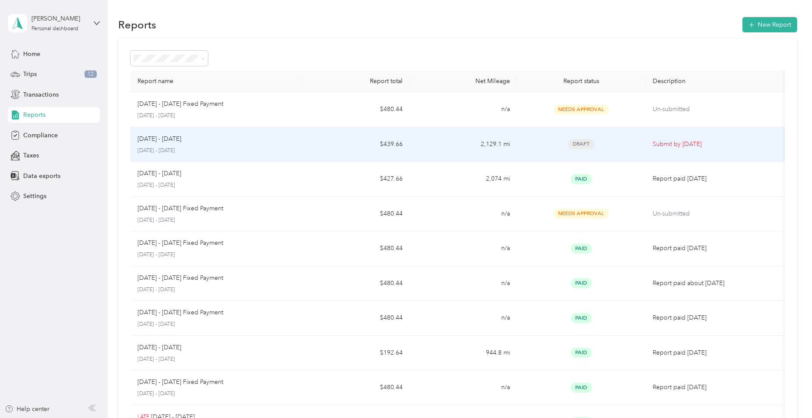
click at [583, 143] on span "Draft" at bounding box center [581, 144] width 26 height 10
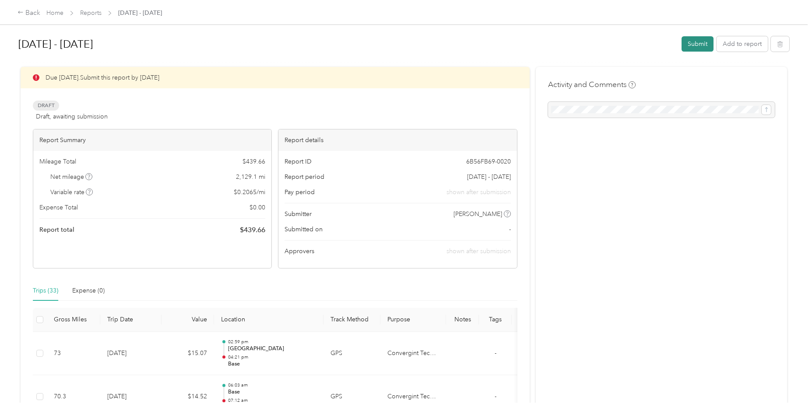
click at [694, 43] on button "Submit" at bounding box center [698, 43] width 32 height 15
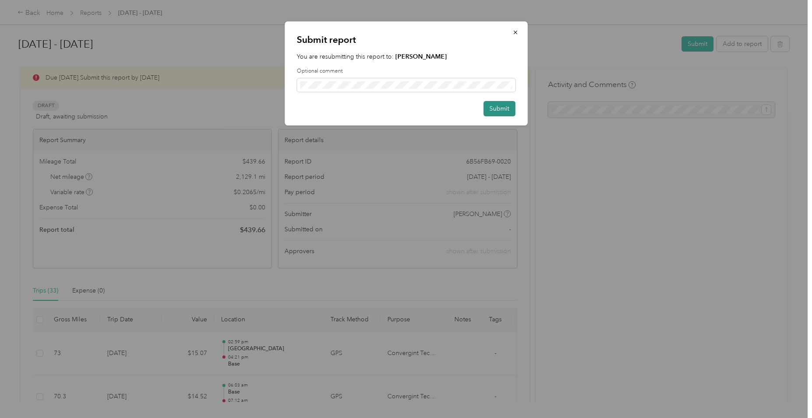
click at [503, 110] on button "Submit" at bounding box center [499, 108] width 32 height 15
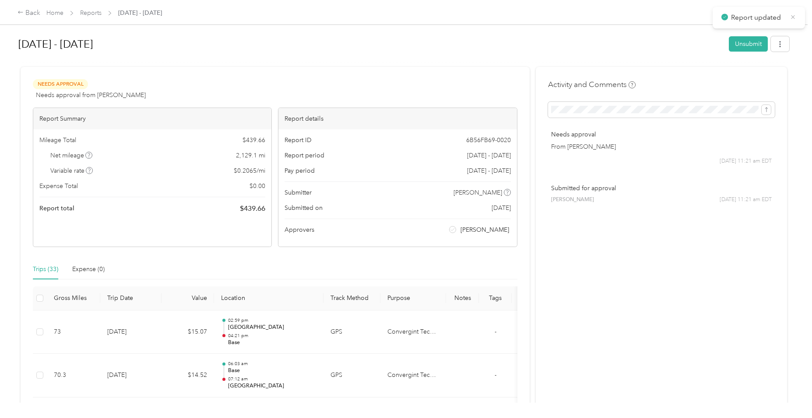
click at [793, 15] on icon at bounding box center [793, 17] width 7 height 8
